Goal: Task Accomplishment & Management: Use online tool/utility

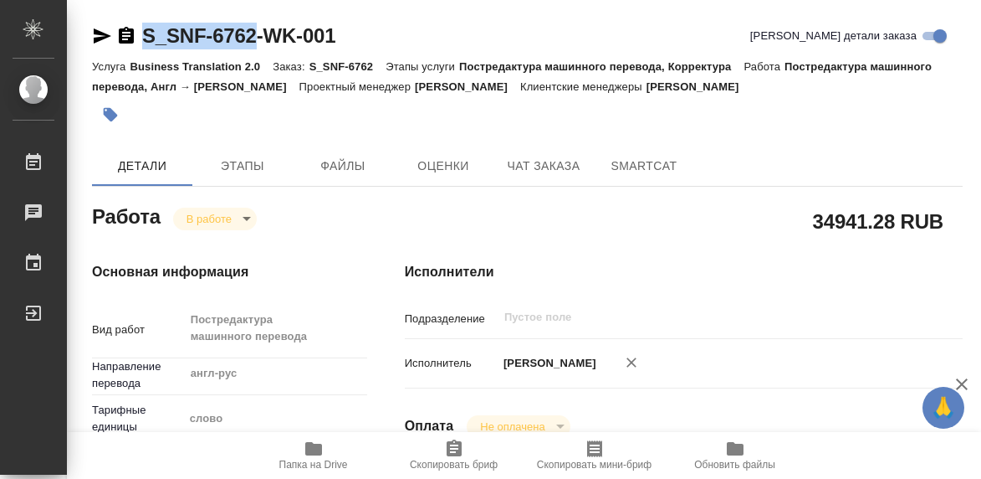
click at [310, 444] on icon "button" at bounding box center [313, 448] width 17 height 13
click at [249, 218] on body "🙏 .cls-1 fill:#fff; AWATERA [PERSON_NAME] 0 Чаты График Выйти S_SNF-6762-WK-001…" at bounding box center [490, 239] width 981 height 479
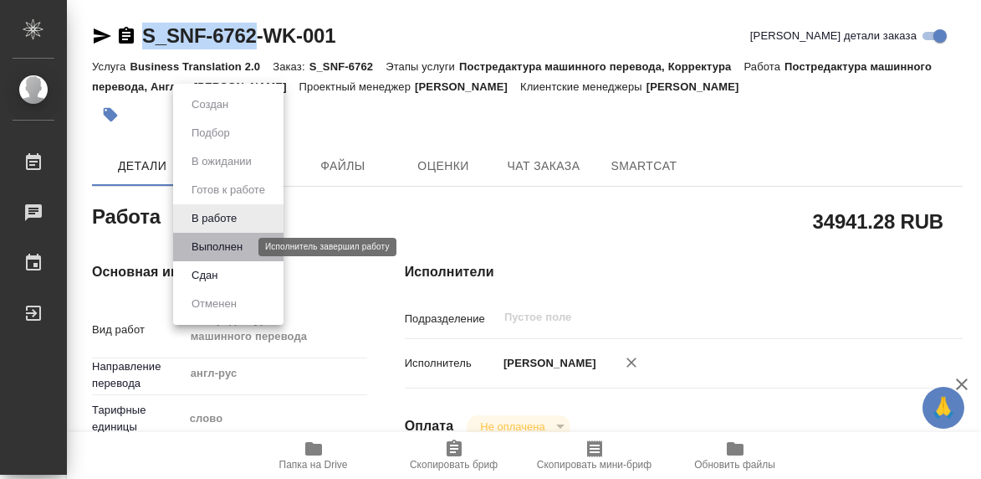
click at [230, 248] on button "Выполнен" at bounding box center [217, 247] width 61 height 18
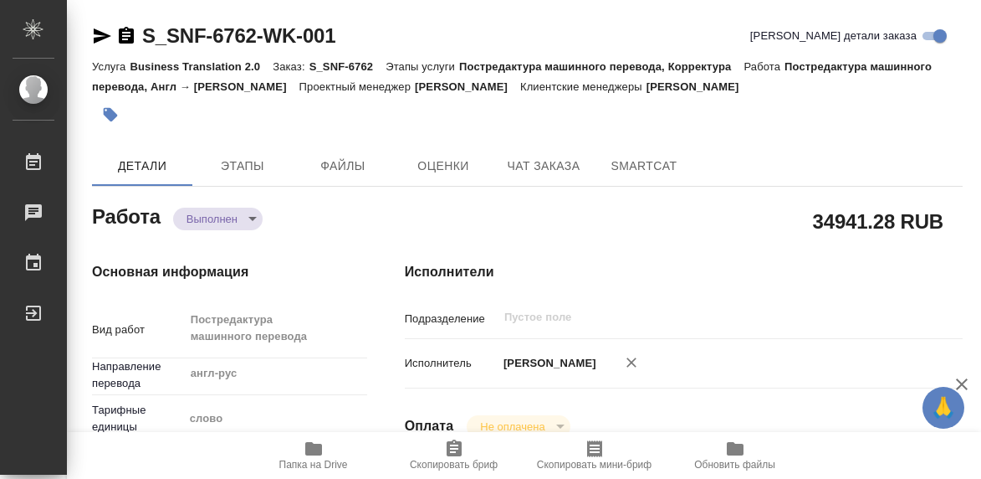
type textarea "x"
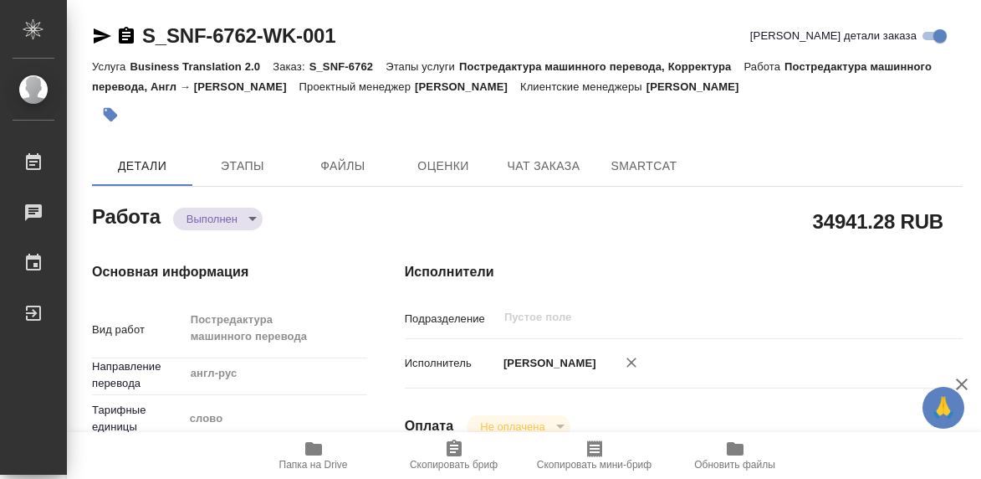
type textarea "x"
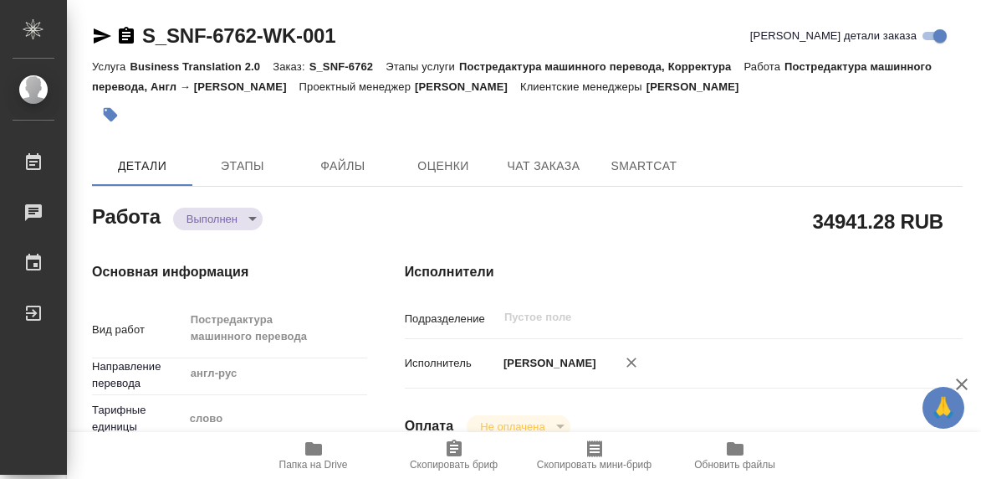
type textarea "x"
